Goal: Task Accomplishment & Management: Manage account settings

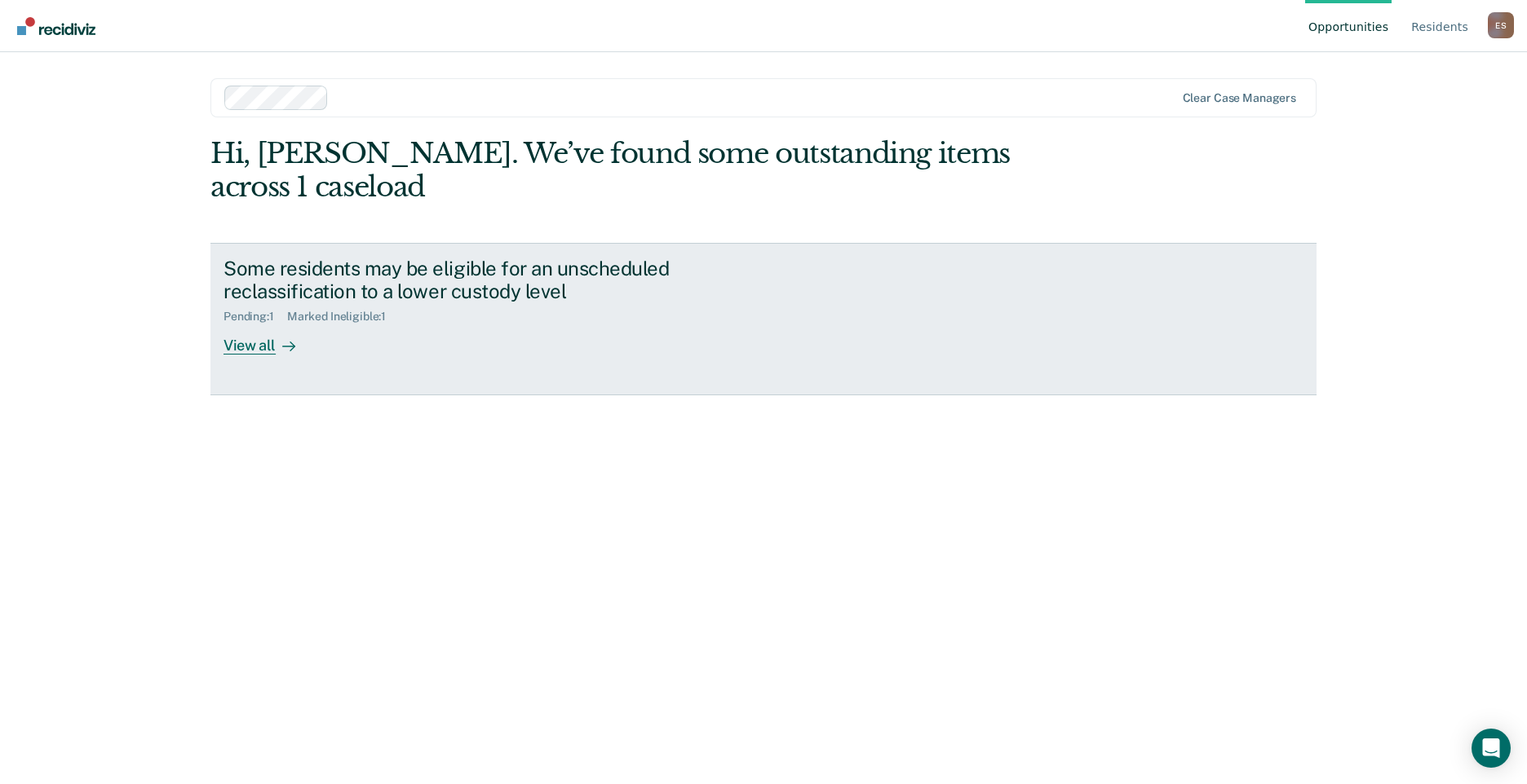
click at [249, 323] on div "View all" at bounding box center [269, 339] width 91 height 32
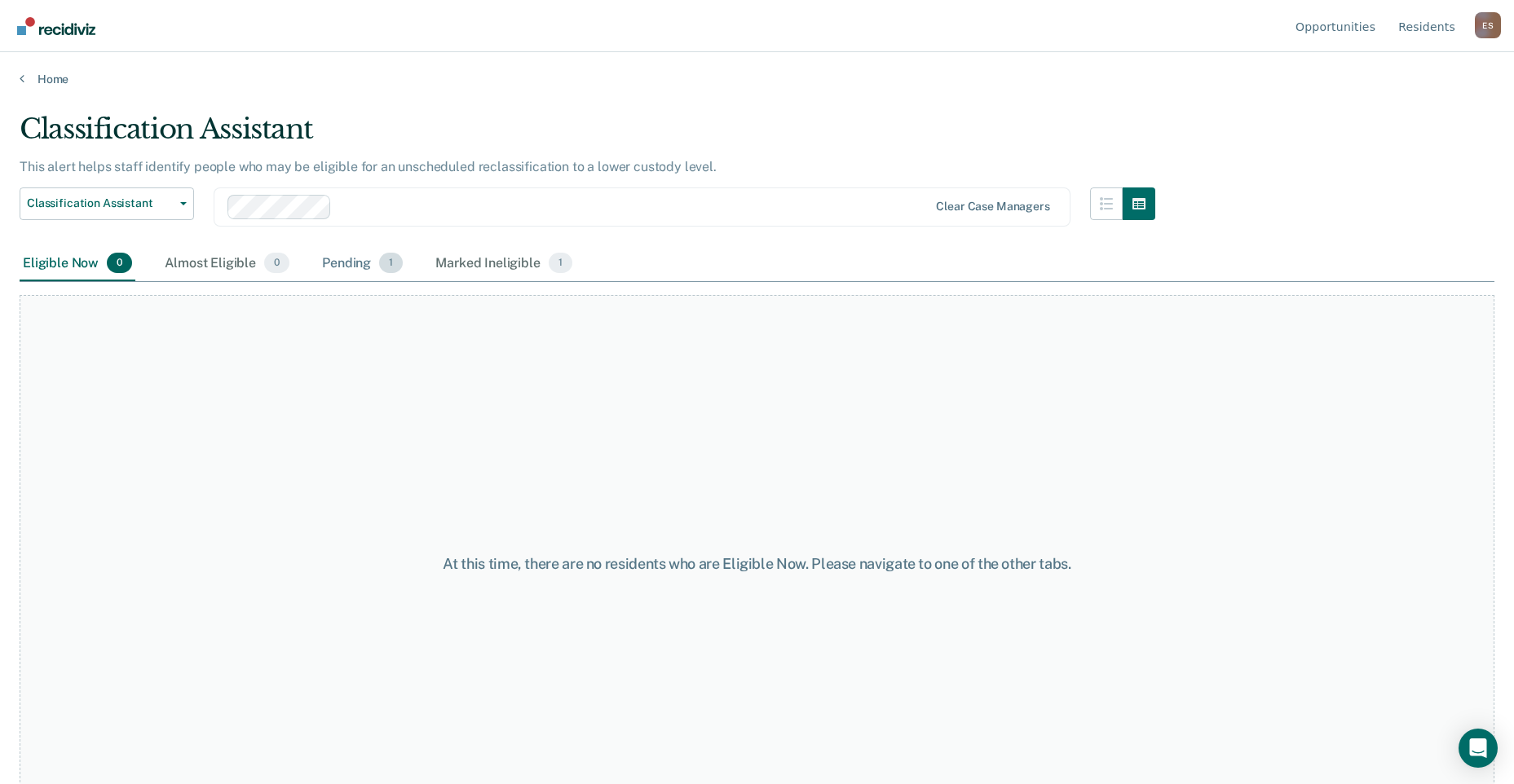
click at [349, 260] on div "Pending 1" at bounding box center [362, 264] width 87 height 35
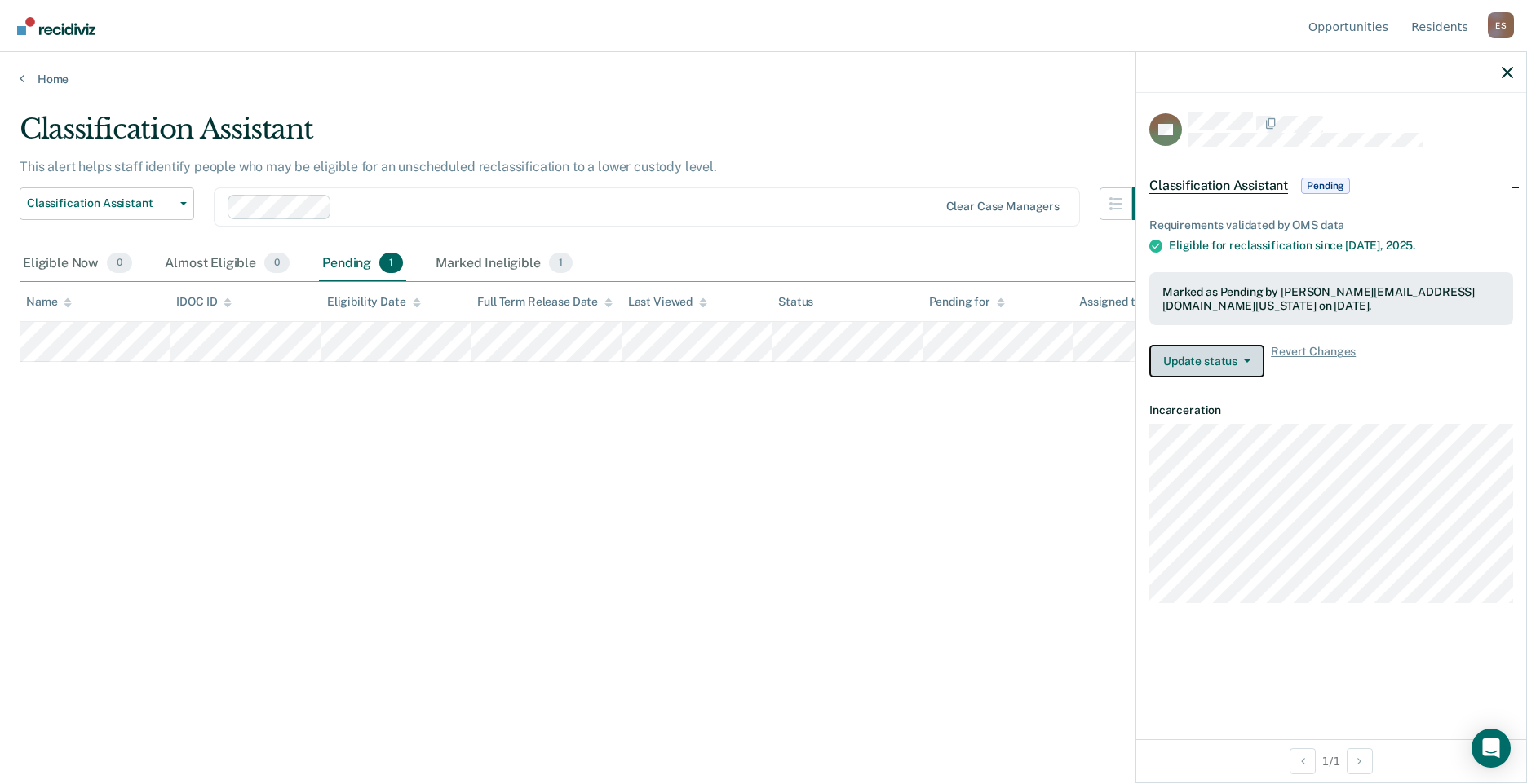
click at [1243, 361] on span "button" at bounding box center [1243, 361] width 13 height 4
click at [1243, 361] on icon "button" at bounding box center [1246, 361] width 6 height 4
click at [1334, 186] on span "Pending" at bounding box center [1325, 186] width 49 height 16
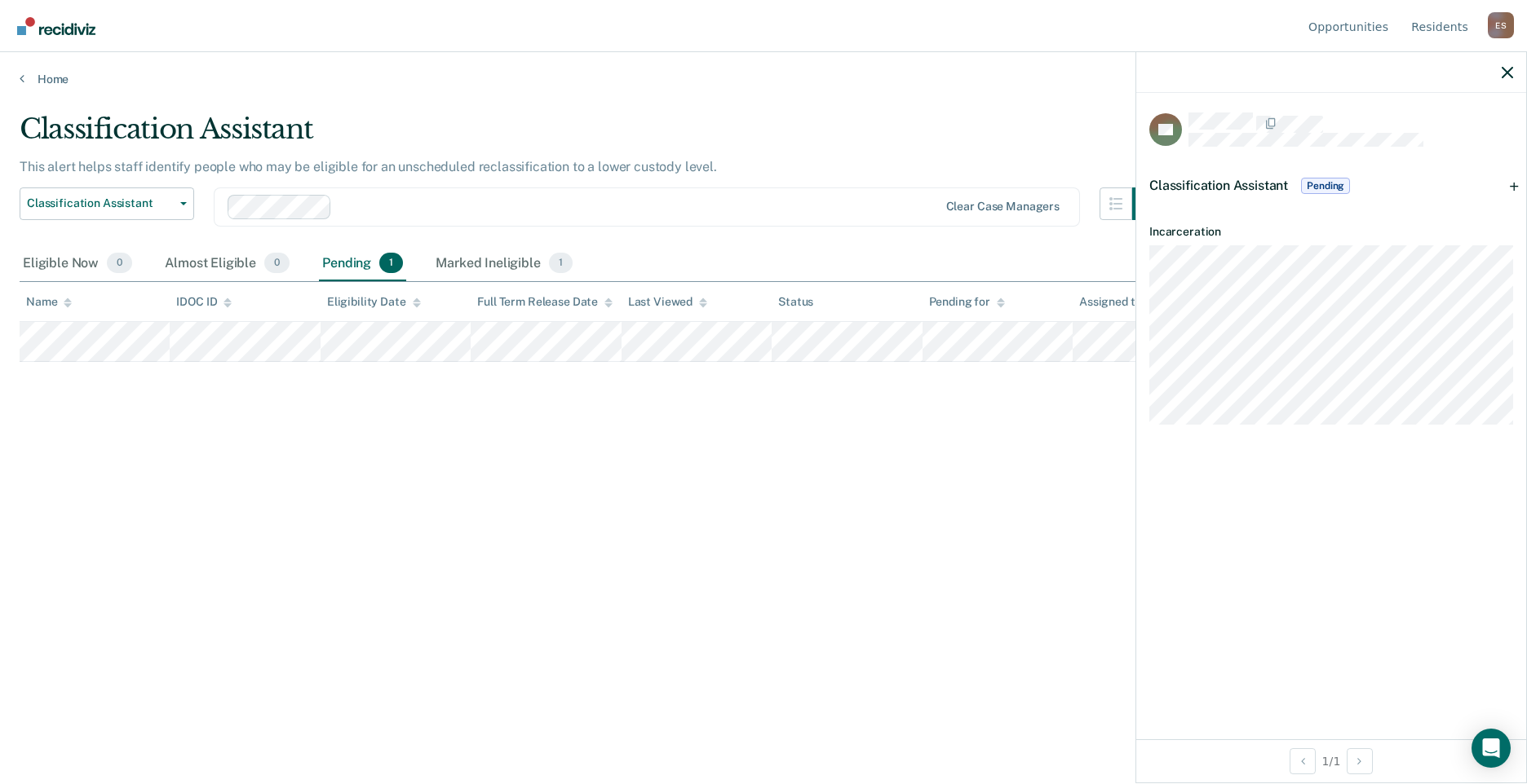
click at [1334, 186] on span "Pending" at bounding box center [1325, 186] width 49 height 16
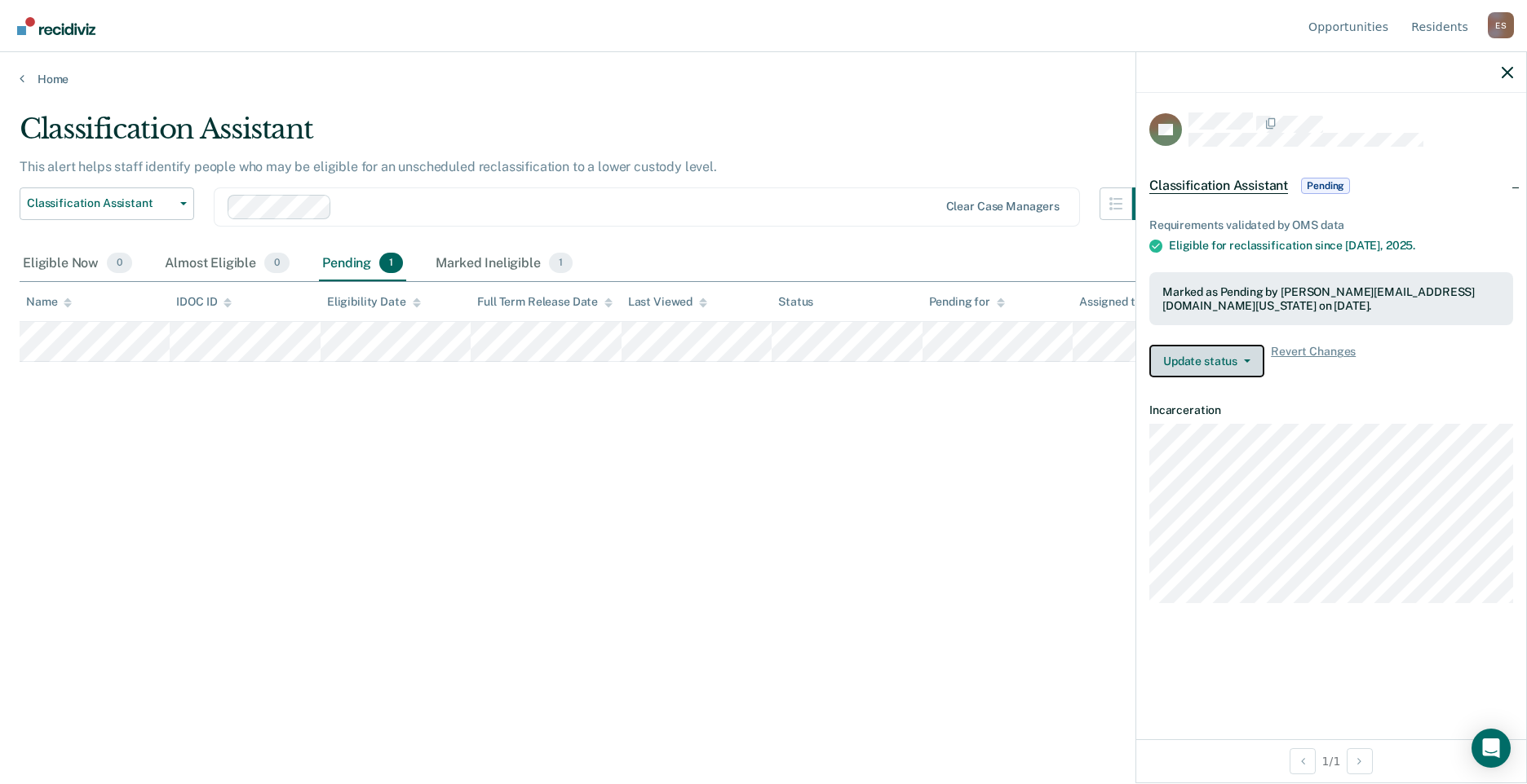
click at [1243, 361] on icon "button" at bounding box center [1246, 361] width 6 height 4
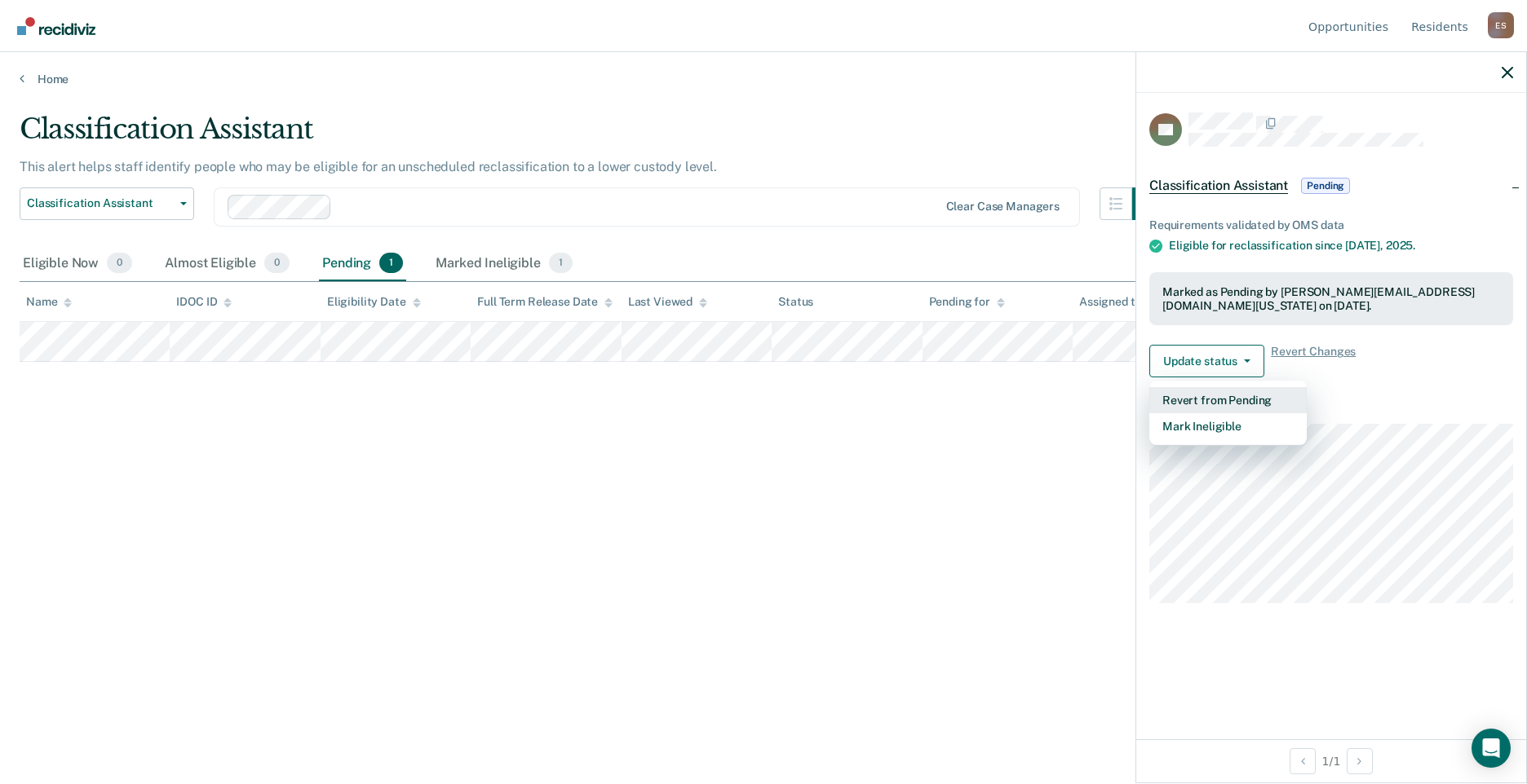
click at [1227, 397] on button "Revert from Pending" at bounding box center [1228, 400] width 158 height 26
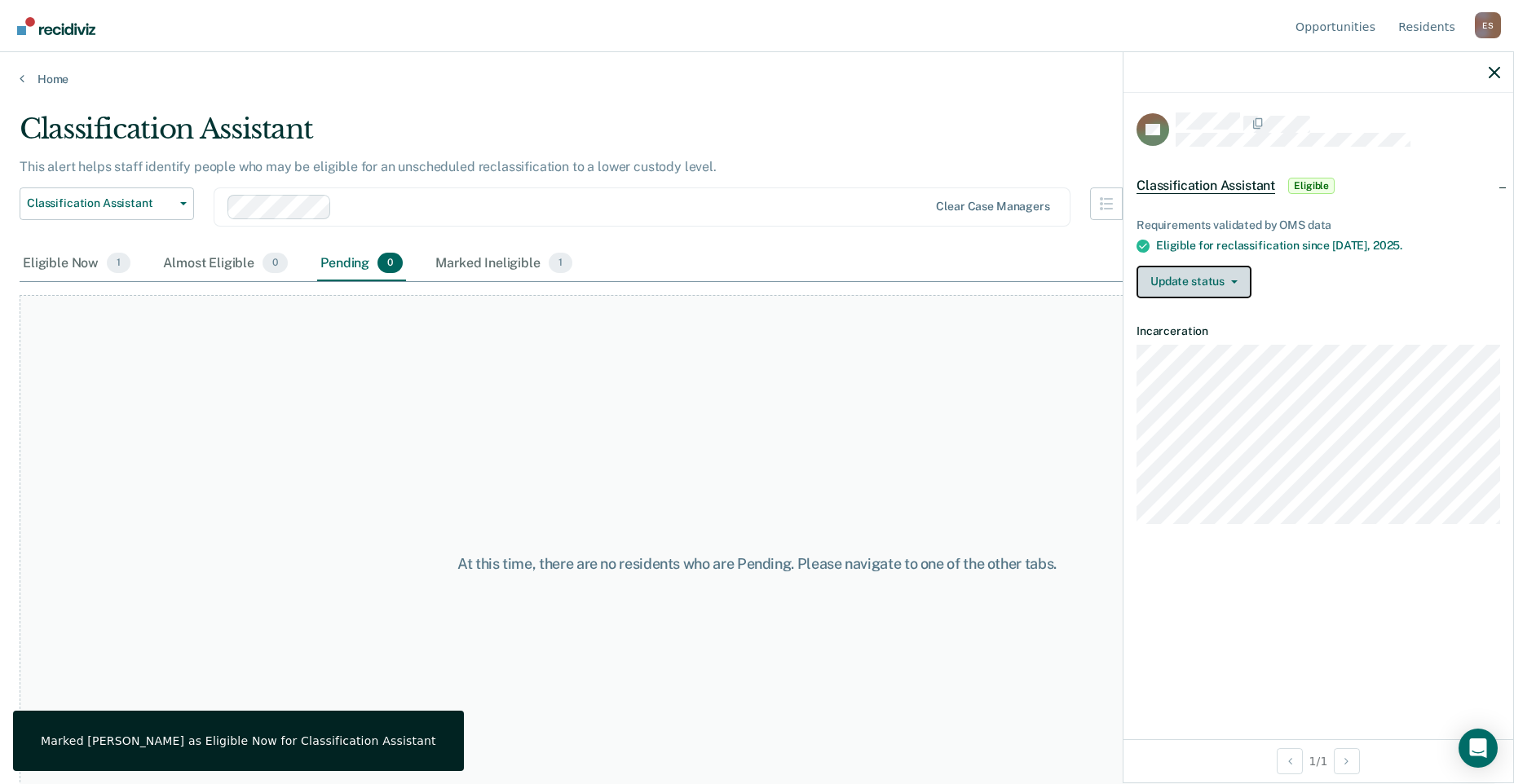
click at [1231, 283] on button "Update status" at bounding box center [1194, 282] width 115 height 33
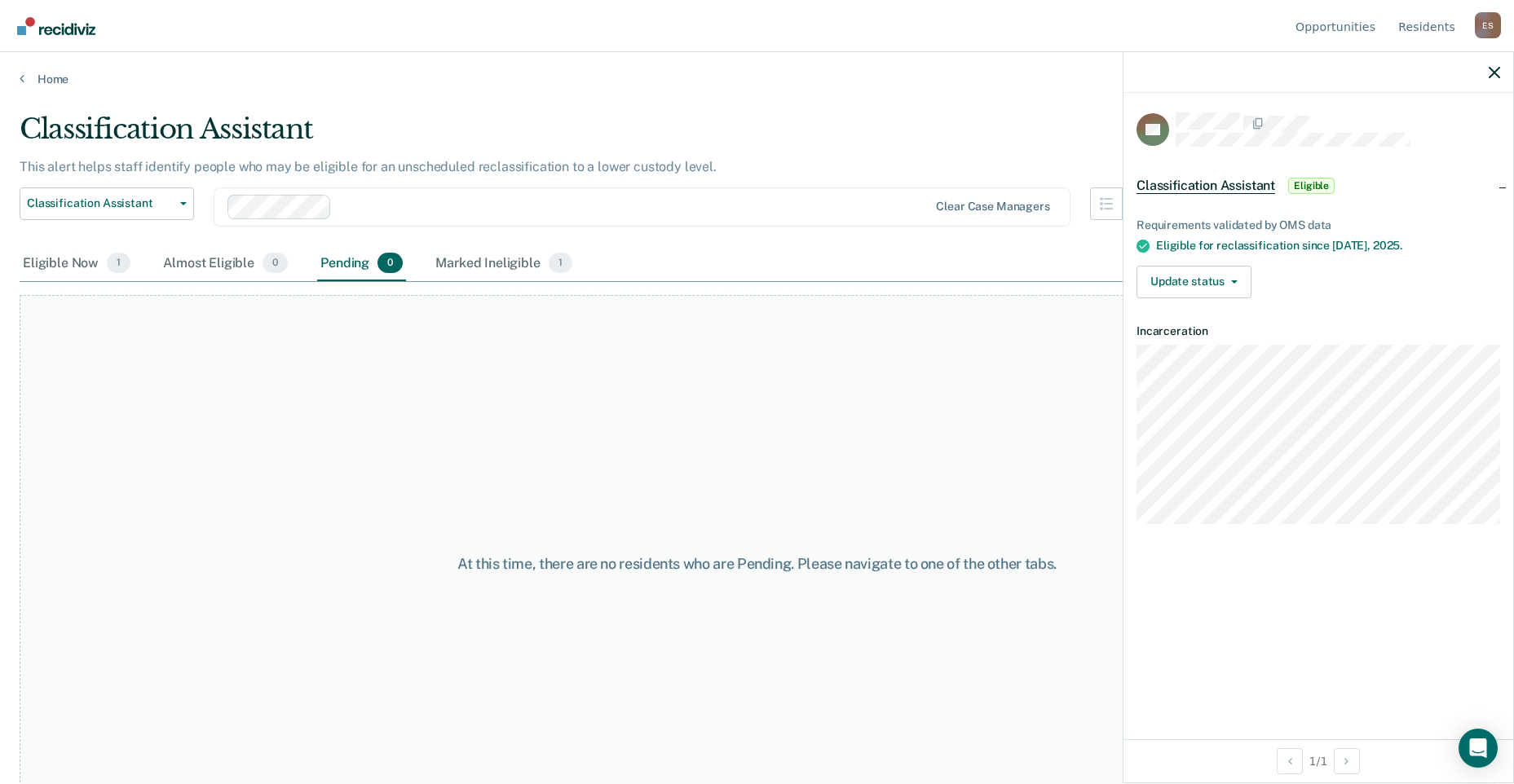
click at [1347, 291] on div "Update status [PERSON_NAME] Mark Ineligible" at bounding box center [1318, 282] width 363 height 33
click at [74, 256] on div "Eligible Now 1" at bounding box center [76, 264] width 114 height 35
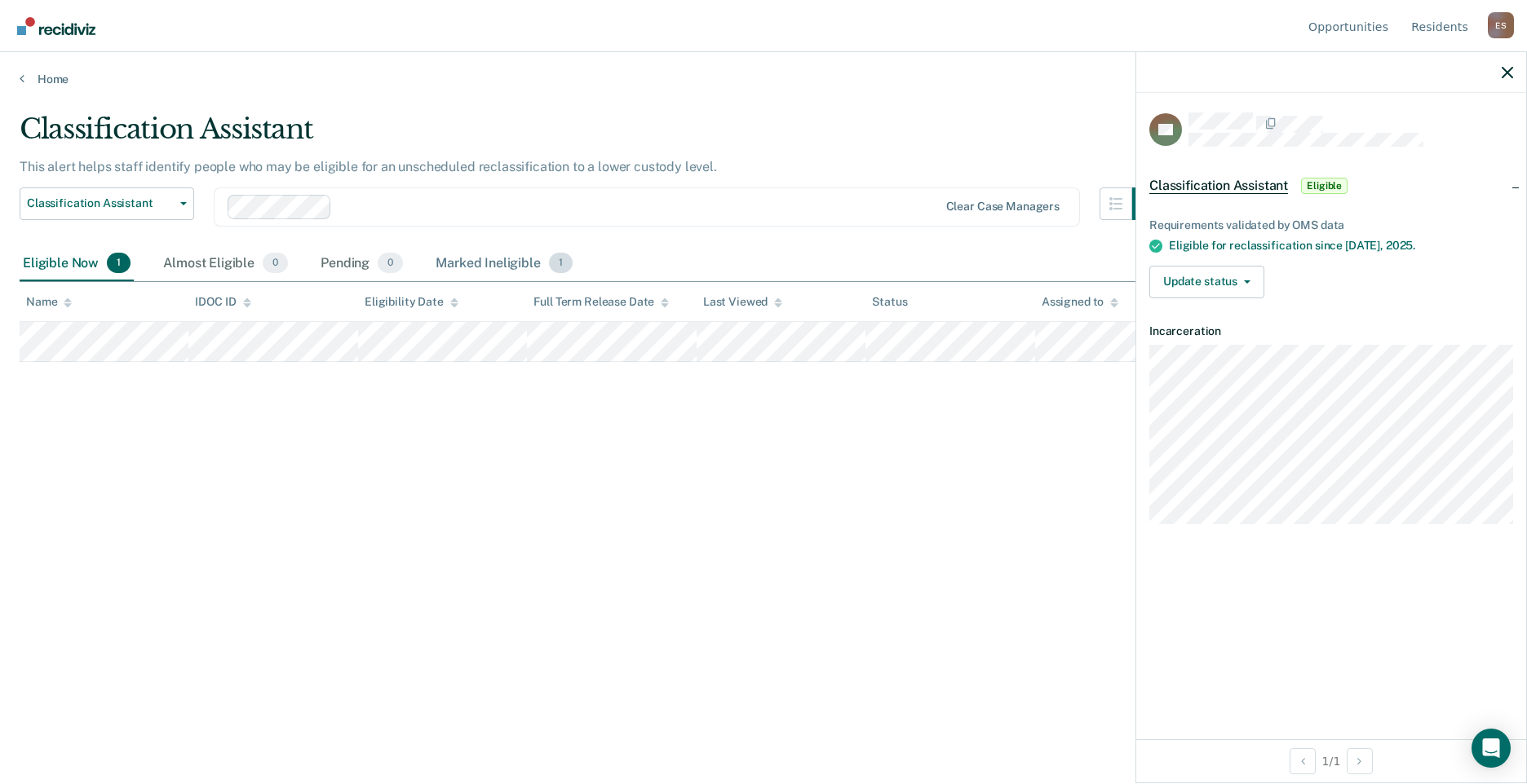
click at [460, 264] on div "Marked Ineligible 1" at bounding box center [504, 264] width 144 height 35
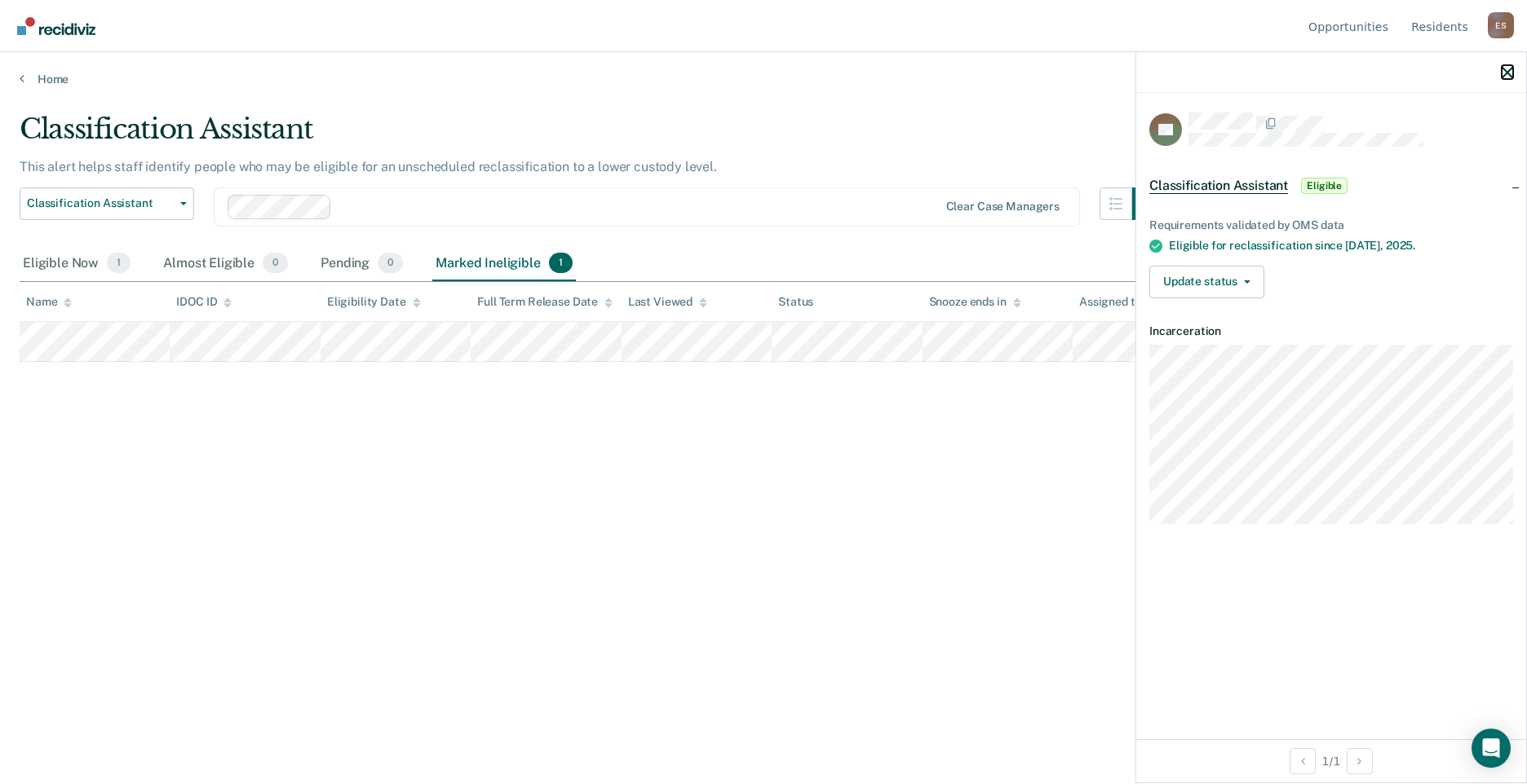
click at [1508, 74] on icon "button" at bounding box center [1507, 72] width 12 height 12
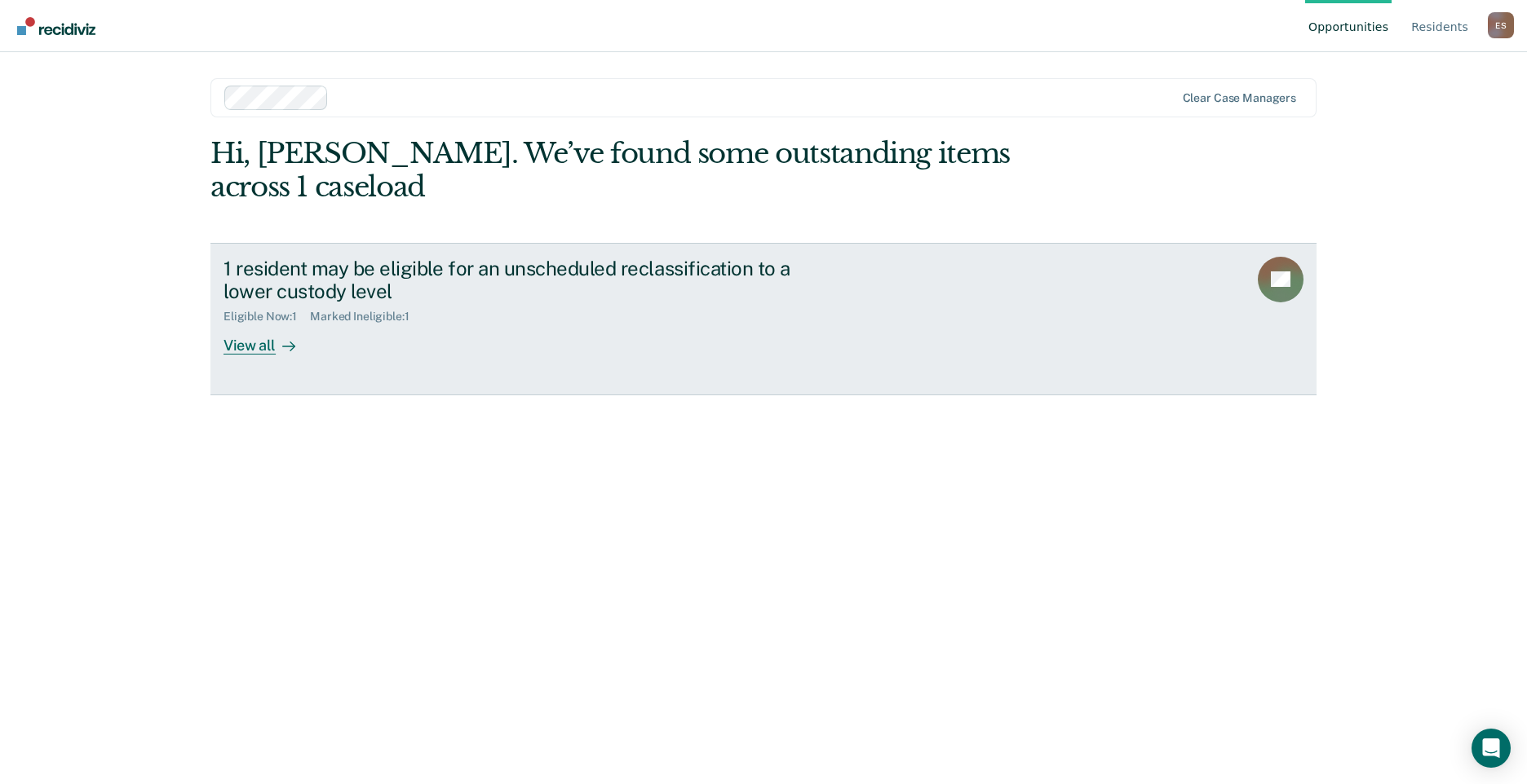
click at [260, 323] on div "View all" at bounding box center [269, 339] width 91 height 32
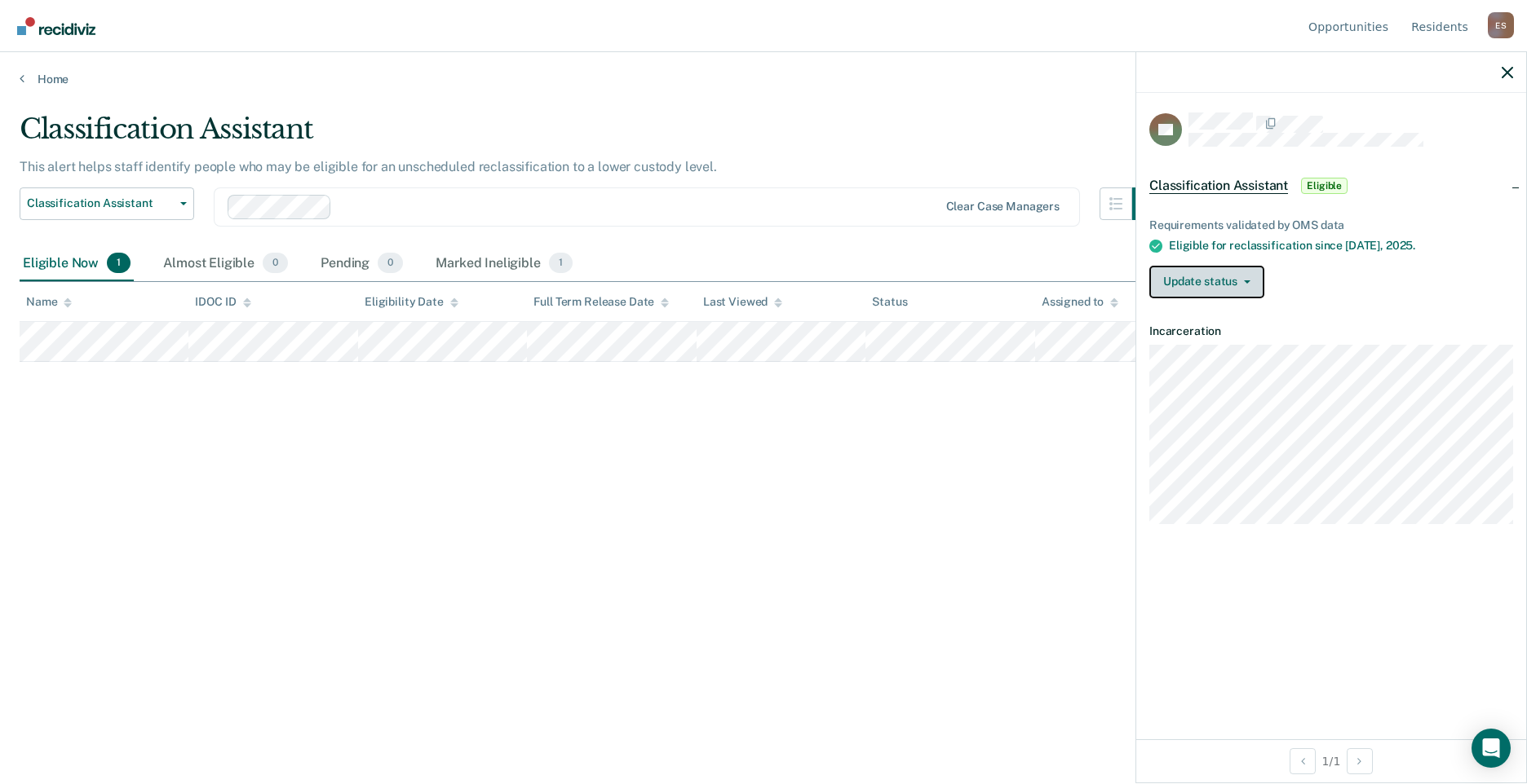
click at [1250, 284] on button "Update status" at bounding box center [1207, 282] width 115 height 33
click at [1352, 295] on div "Update status [PERSON_NAME] Mark Ineligible" at bounding box center [1331, 282] width 363 height 33
click at [503, 262] on div "Marked Ineligible 1" at bounding box center [504, 264] width 144 height 35
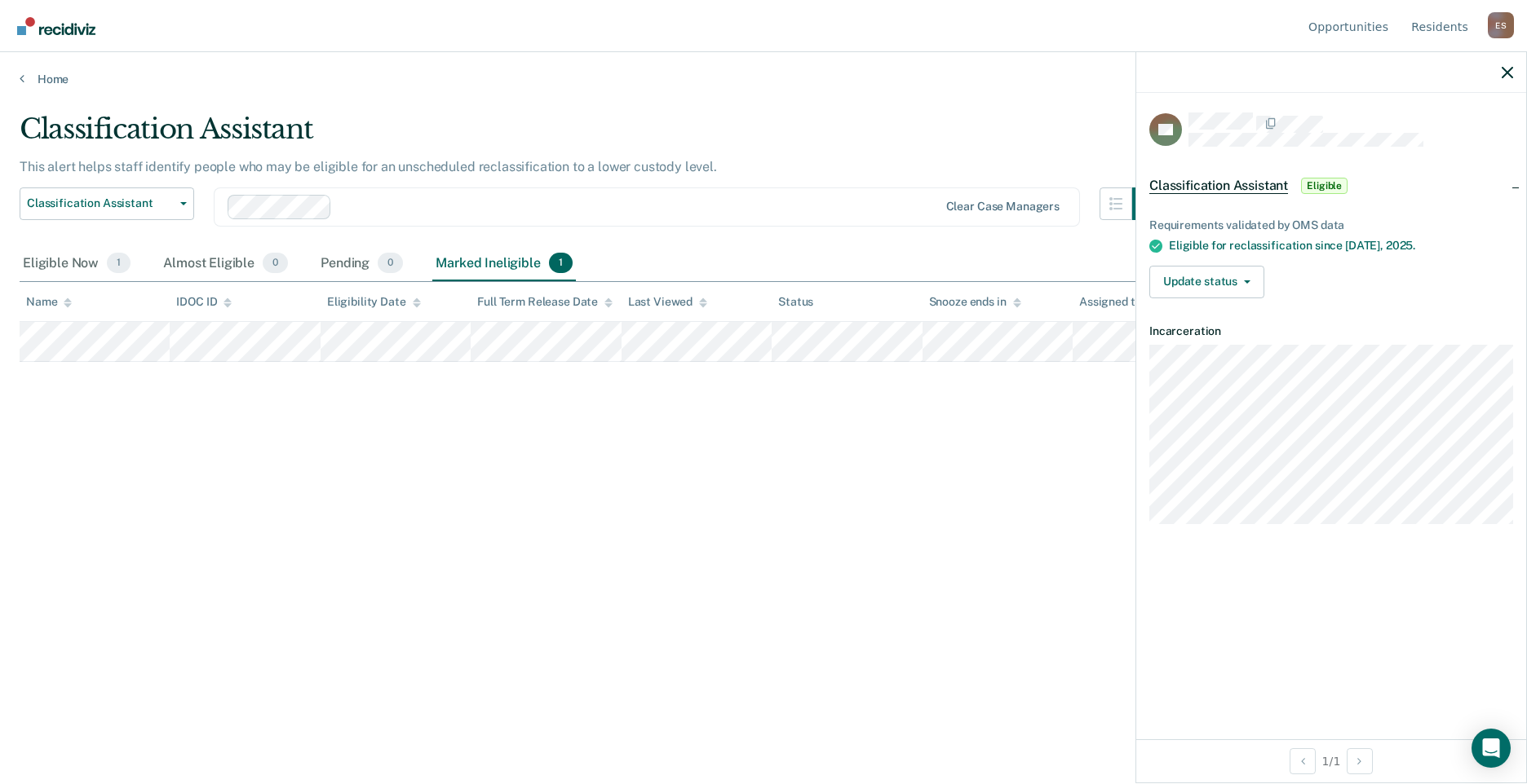
click at [1395, 307] on div "Requirements validated by OMS data Eligible for reclassification since [DATE]. …" at bounding box center [1331, 252] width 390 height 119
click at [88, 265] on div "Eligible Now 1" at bounding box center [76, 264] width 114 height 35
